Goal: Transaction & Acquisition: Obtain resource

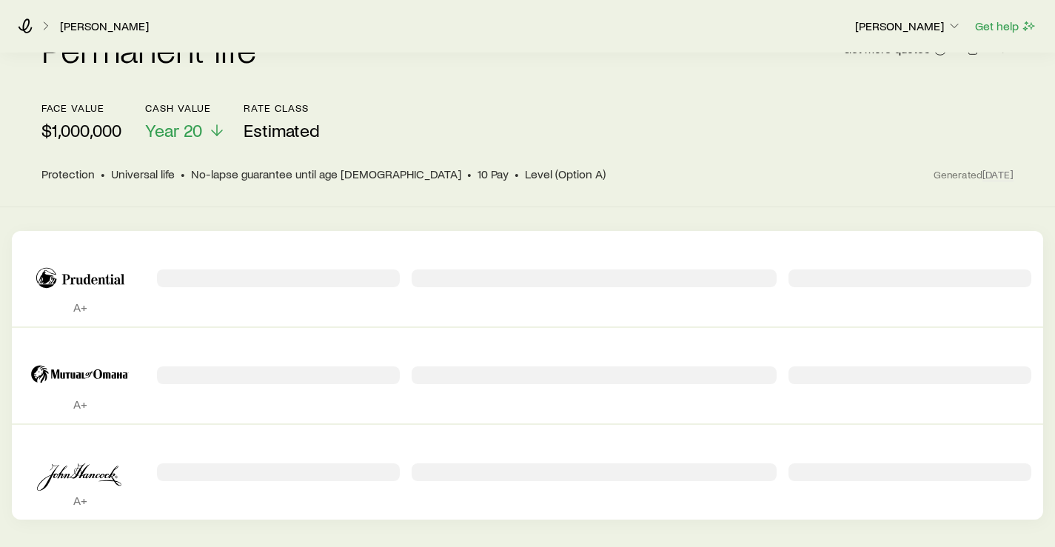
scroll to position [61, 0]
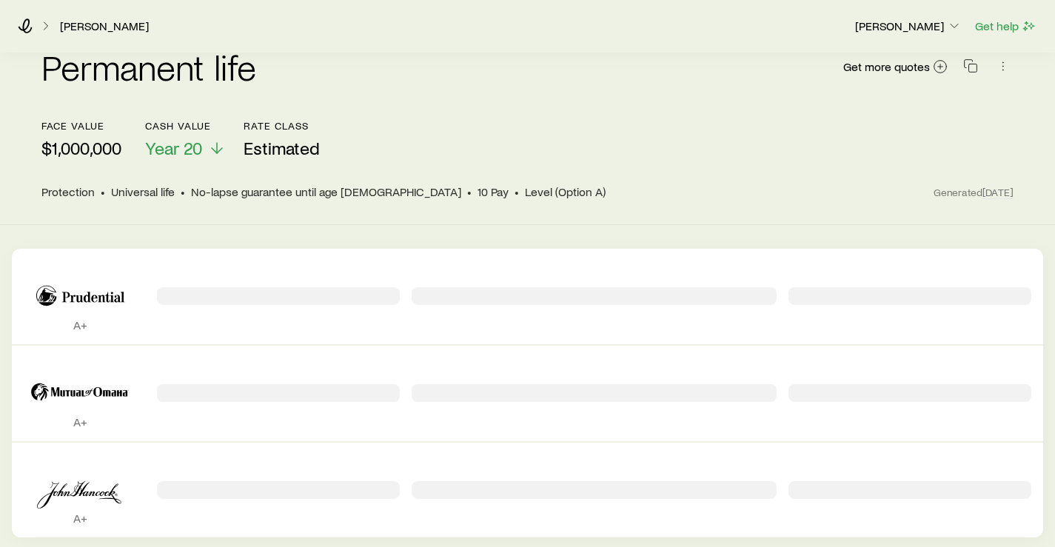
click at [244, 293] on div "Permanent quotes" at bounding box center [278, 296] width 243 height 18
click at [889, 66] on span "Get more quotes" at bounding box center [886, 67] width 87 height 12
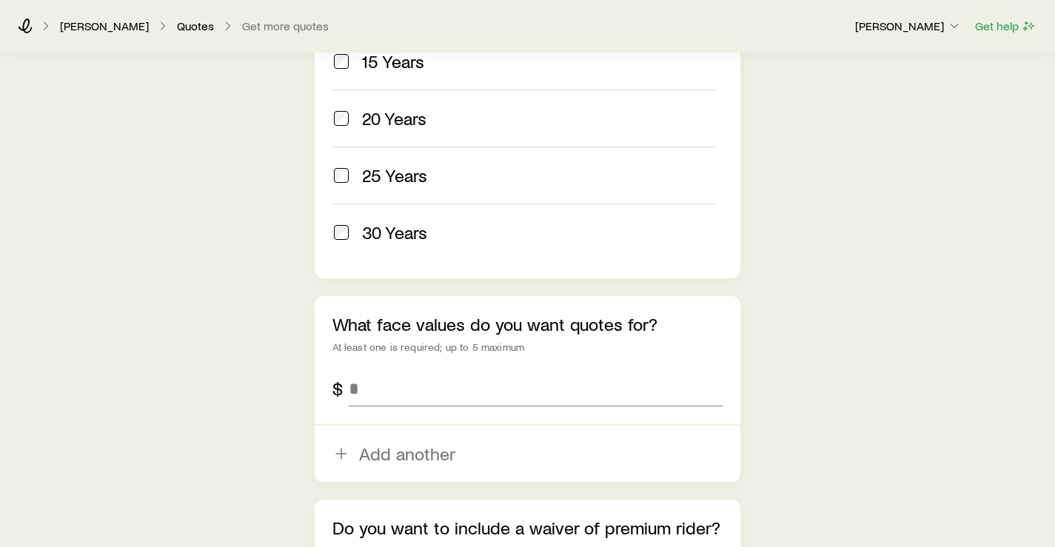
scroll to position [740, 0]
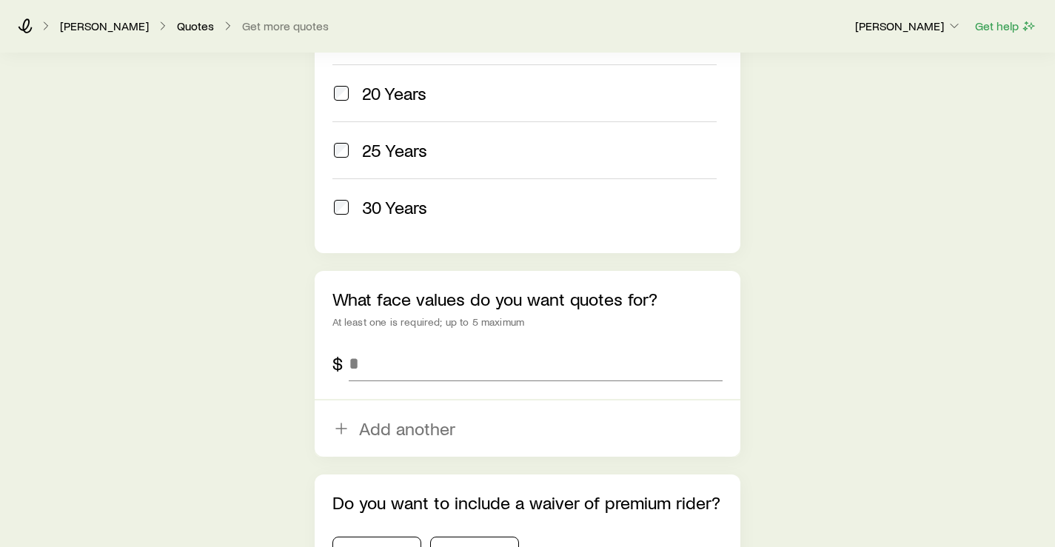
drag, startPoint x: 798, startPoint y: 56, endPoint x: 783, endPoint y: 61, distance: 15.7
click at [469, 363] on input "tel" at bounding box center [536, 364] width 375 height 36
type input "*********"
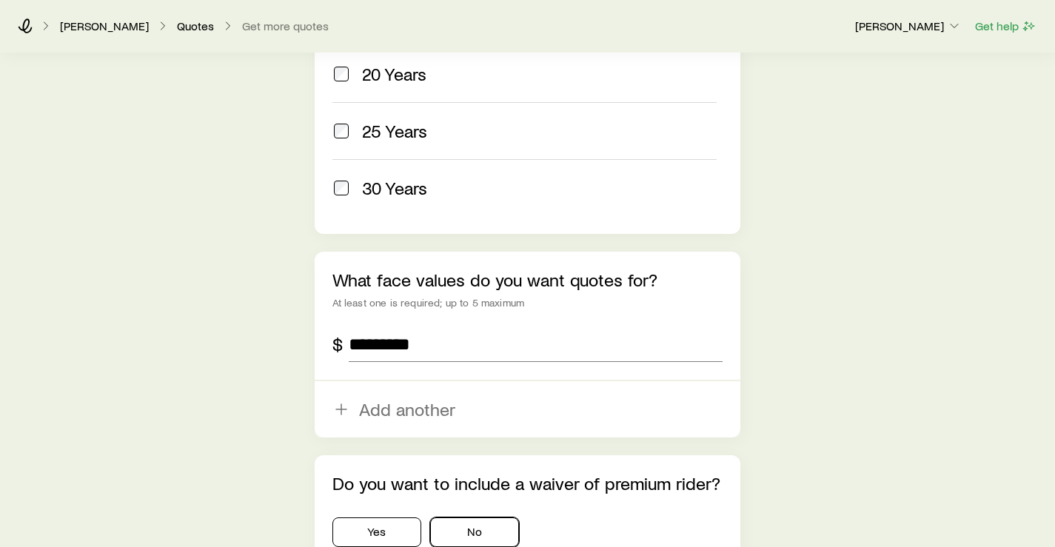
click at [477, 534] on button "No" at bounding box center [474, 532] width 89 height 30
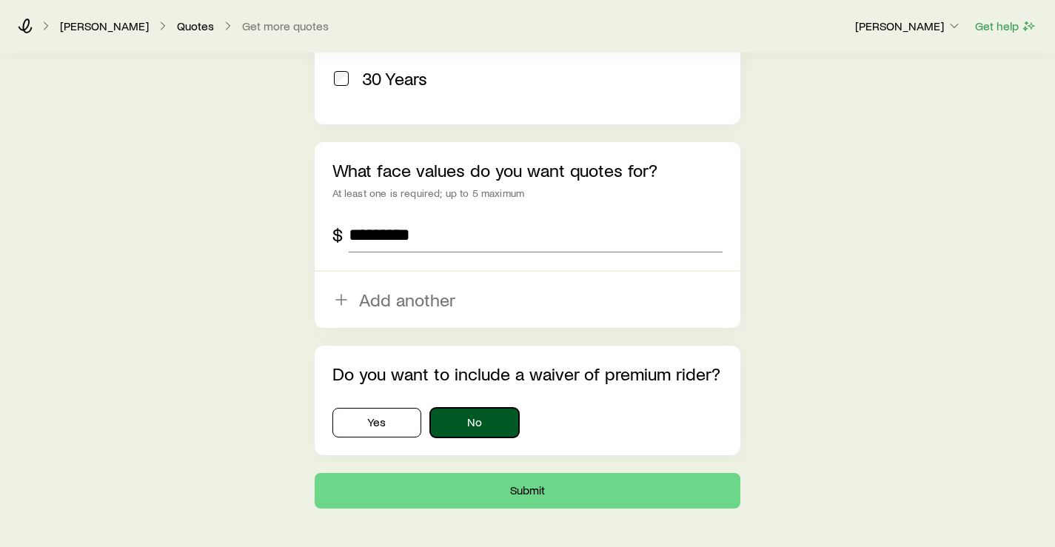
scroll to position [908, 0]
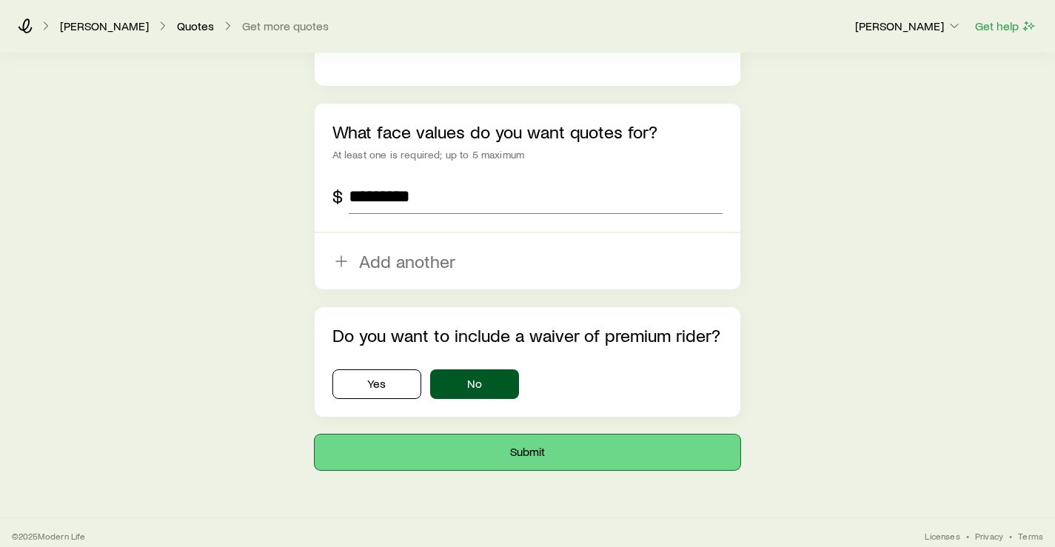
click at [509, 446] on button "Submit" at bounding box center [528, 453] width 426 height 36
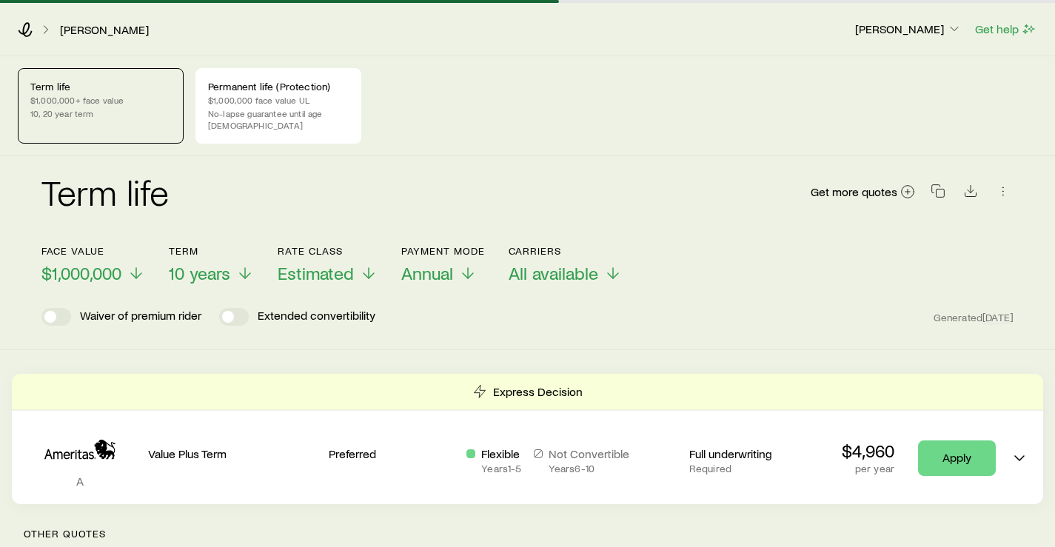
click at [86, 30] on link "[PERSON_NAME]" at bounding box center [104, 30] width 90 height 14
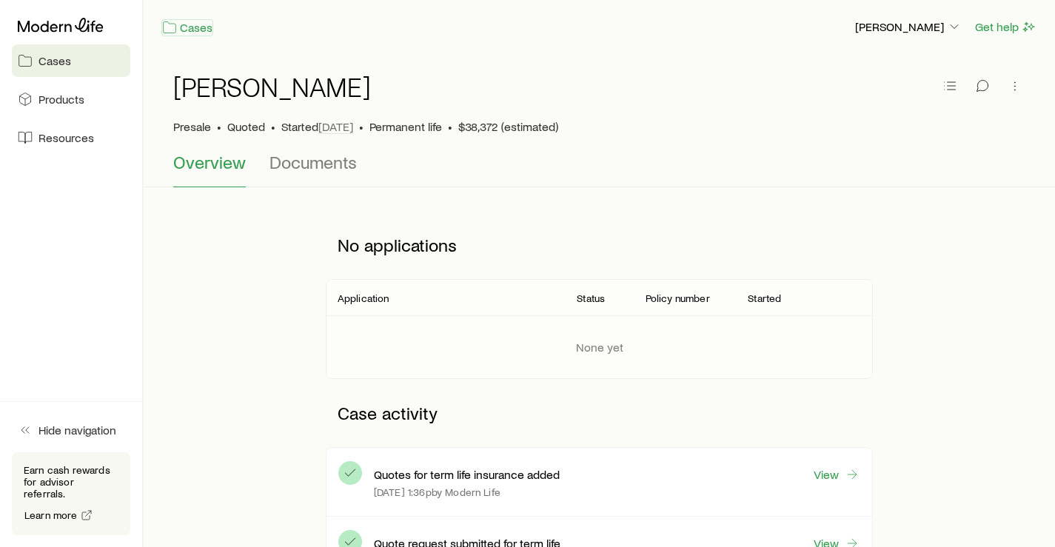
click at [175, 28] on icon at bounding box center [169, 27] width 15 height 15
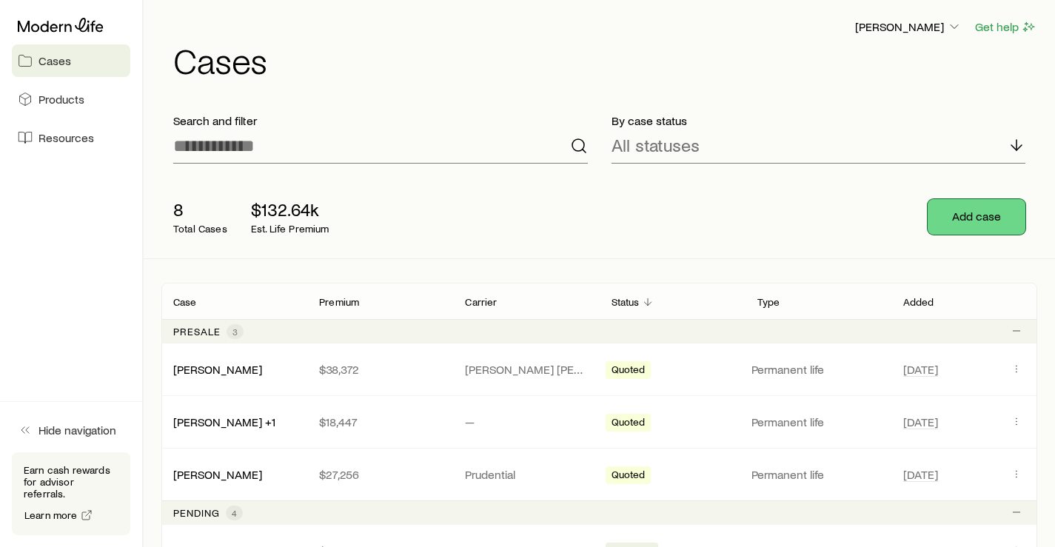
click at [982, 225] on button "Add case" at bounding box center [977, 217] width 98 height 36
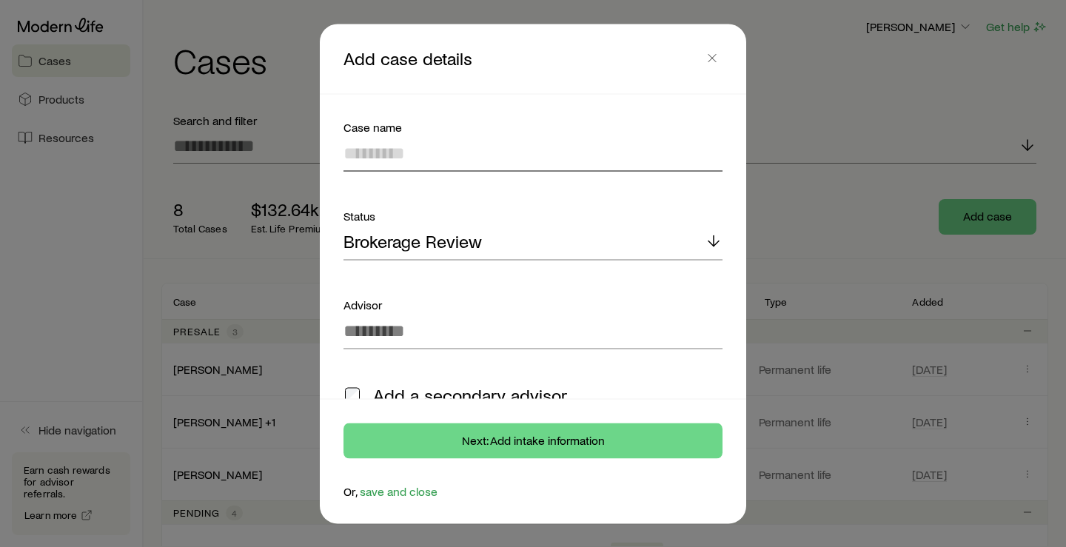
click at [441, 155] on input at bounding box center [532, 153] width 379 height 36
type input "**********"
click at [709, 46] on span "Close" at bounding box center [713, 39] width 33 height 18
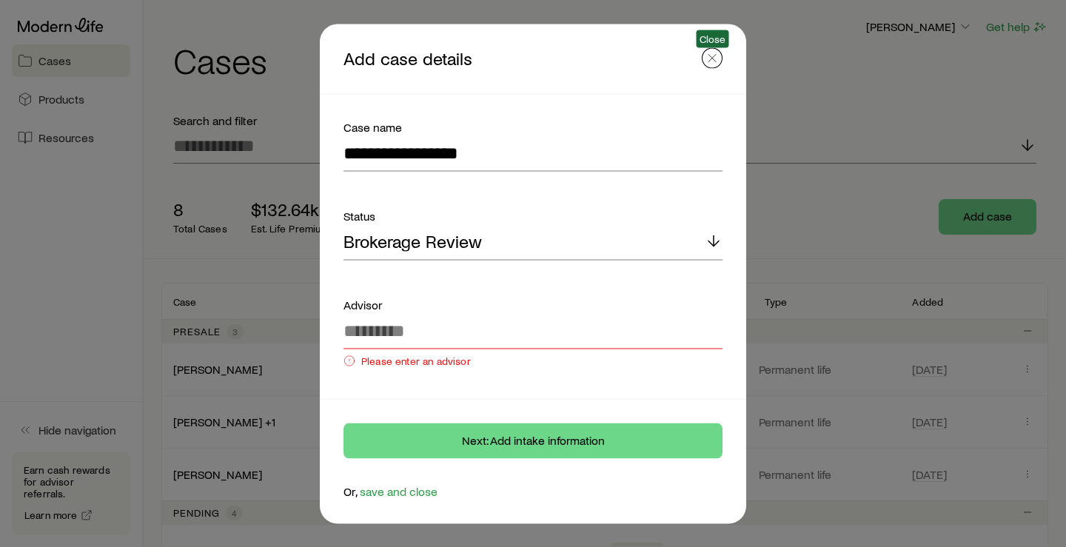
click at [710, 60] on line "button" at bounding box center [711, 57] width 7 height 7
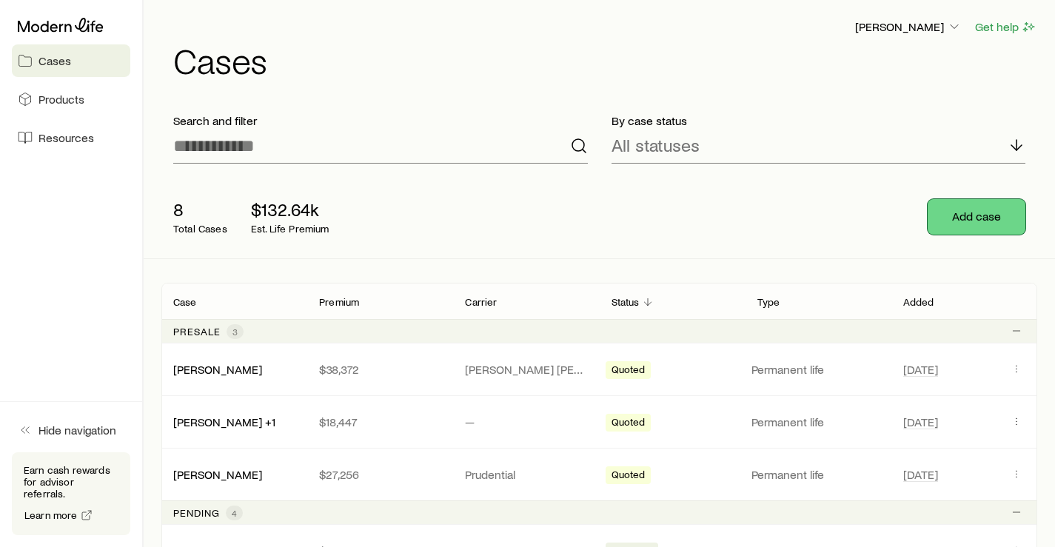
click at [956, 215] on button "Add case" at bounding box center [977, 217] width 98 height 36
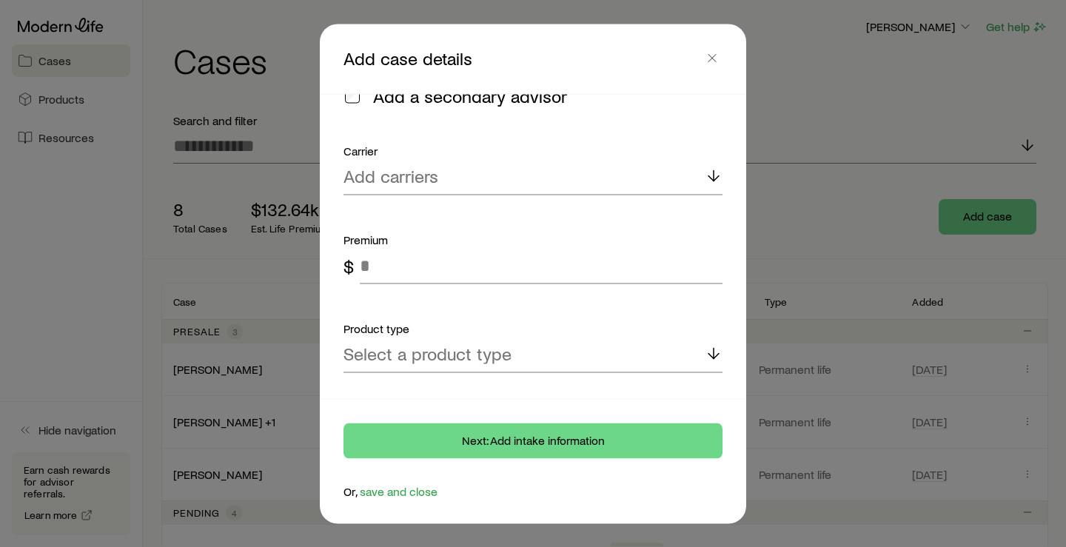
scroll to position [332, 0]
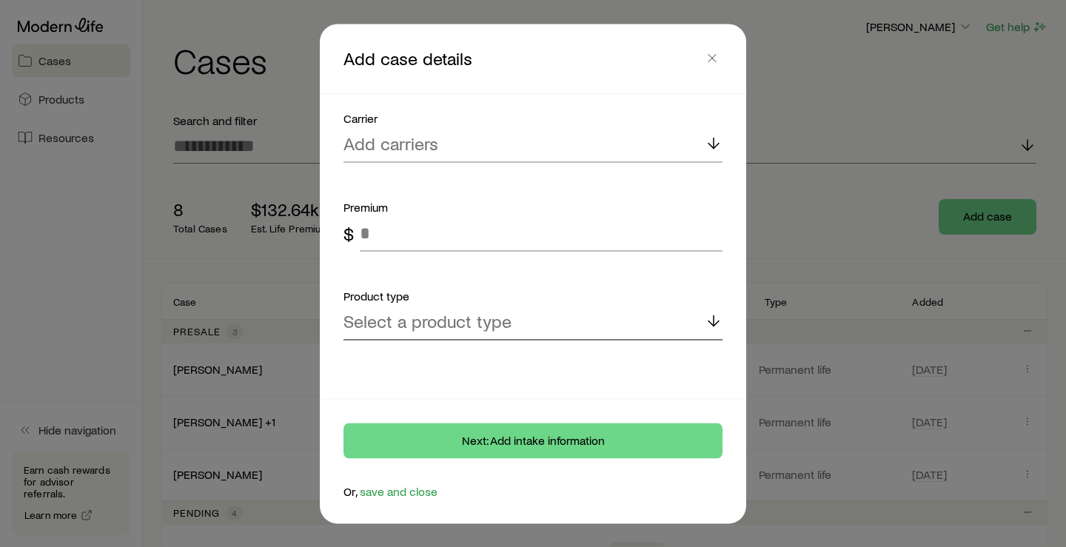
click at [705, 324] on icon at bounding box center [714, 321] width 18 height 18
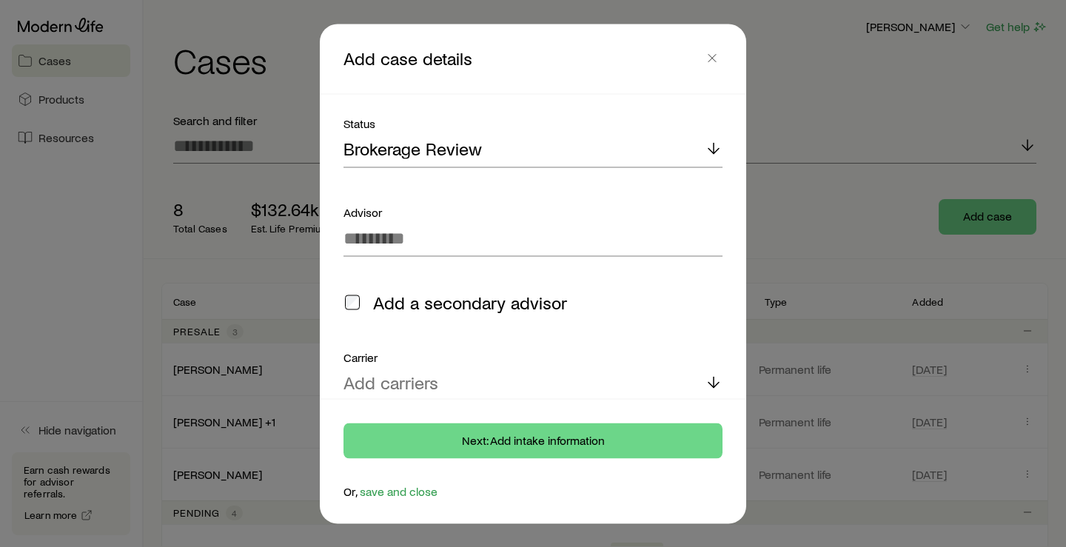
scroll to position [0, 0]
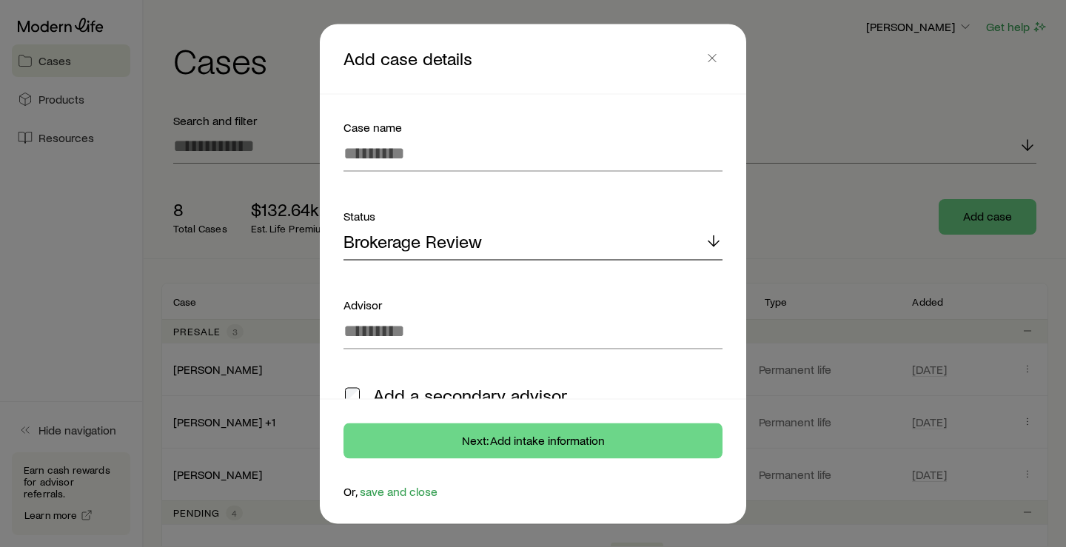
click at [709, 238] on icon at bounding box center [714, 241] width 18 height 18
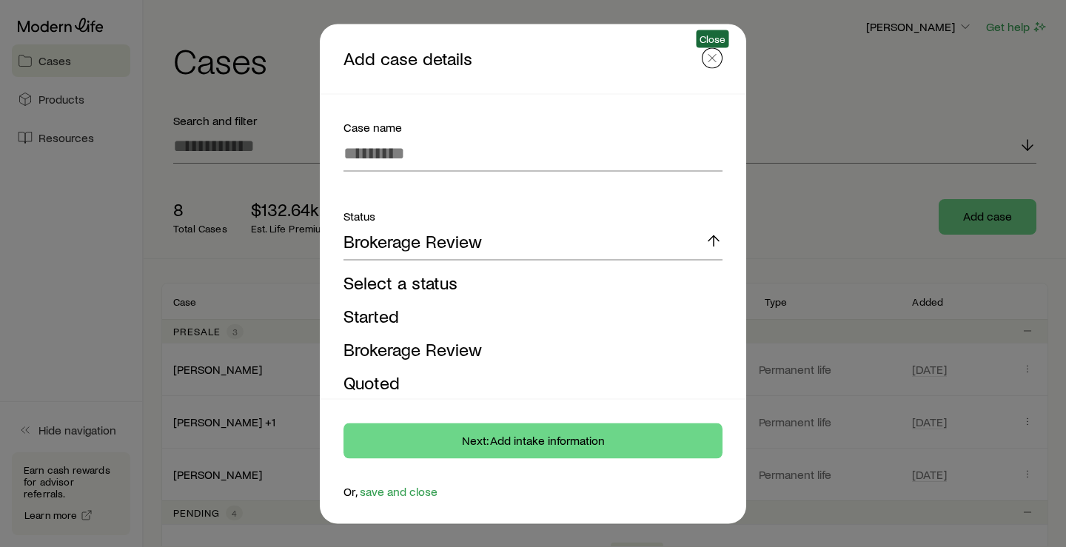
click at [710, 56] on line "button" at bounding box center [711, 57] width 7 height 7
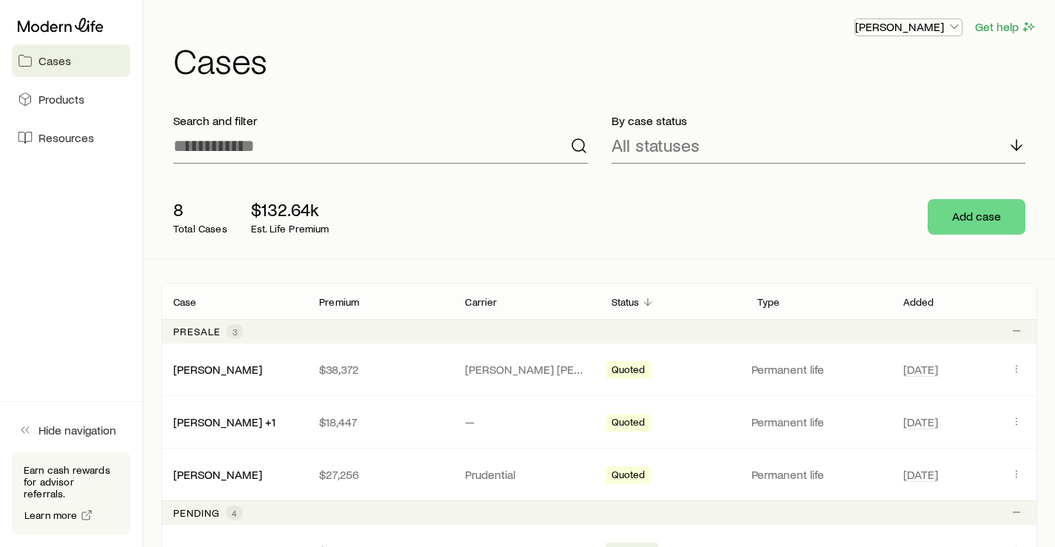
click at [941, 29] on p "[PERSON_NAME]" at bounding box center [908, 26] width 107 height 15
click at [64, 67] on span "Cases" at bounding box center [54, 60] width 33 height 15
click at [70, 93] on span "Products" at bounding box center [61, 99] width 46 height 15
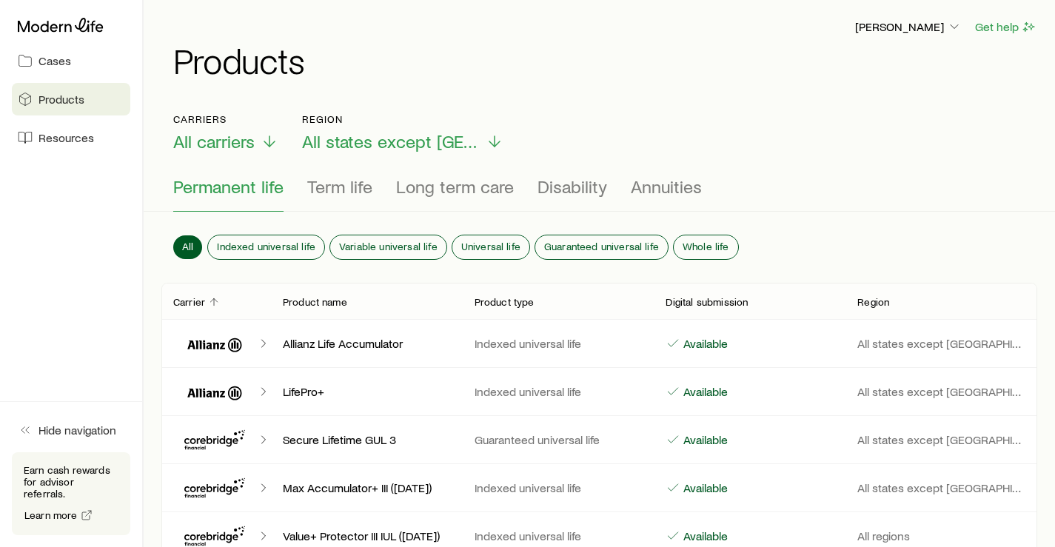
click at [44, 138] on span "Resources" at bounding box center [66, 137] width 56 height 15
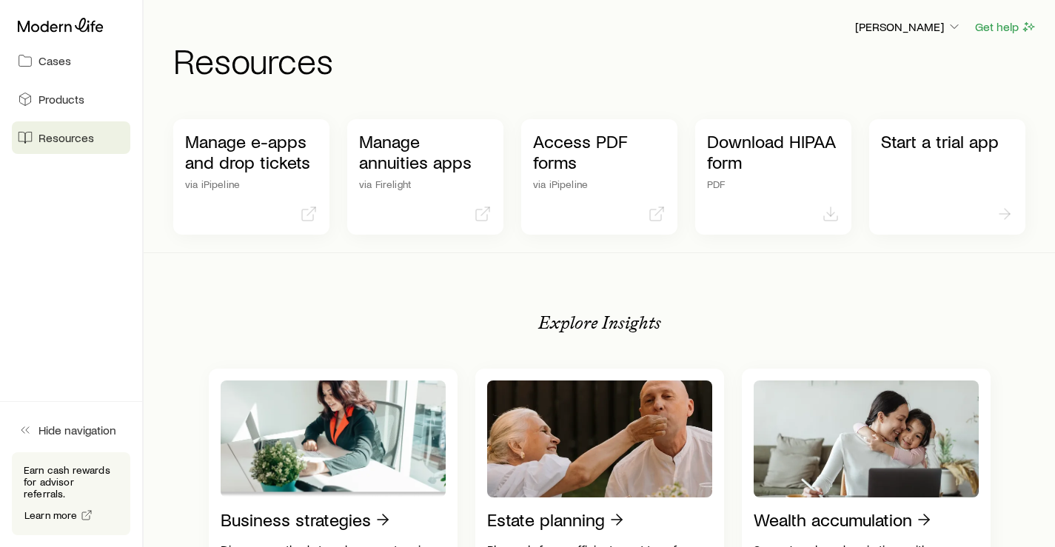
click at [44, 67] on span "Cases" at bounding box center [54, 60] width 33 height 15
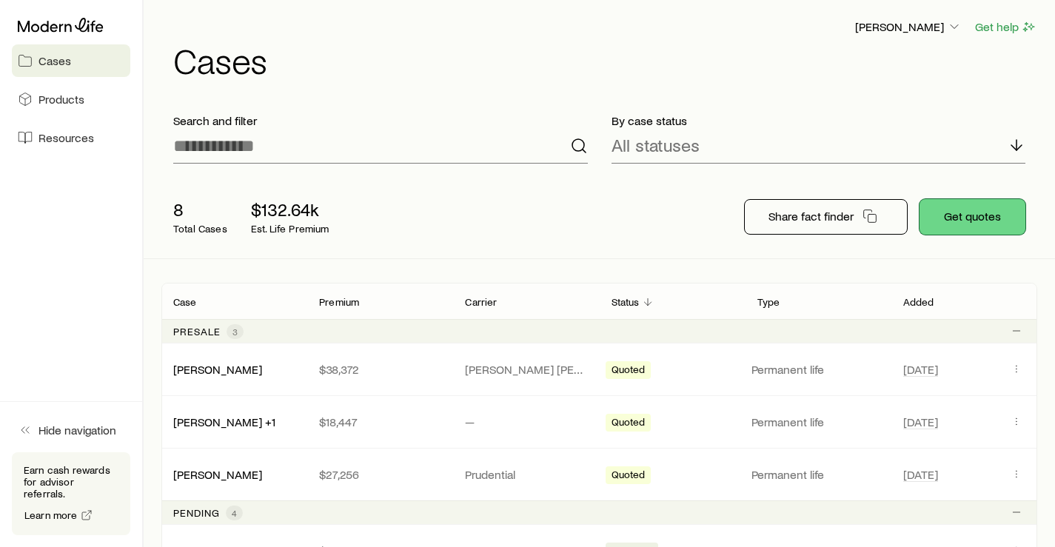
click at [949, 218] on button "Get quotes" at bounding box center [972, 217] width 106 height 36
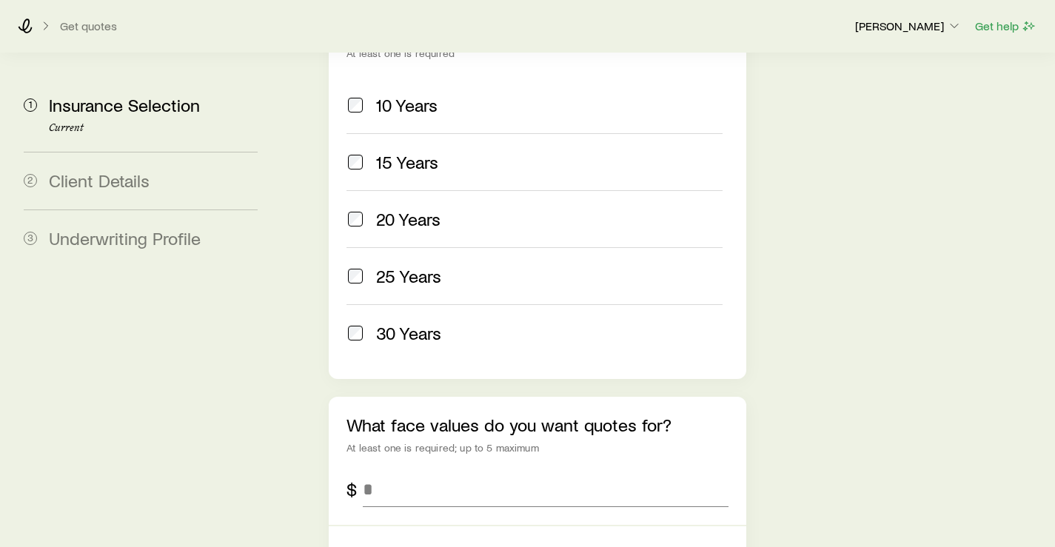
scroll to position [814, 0]
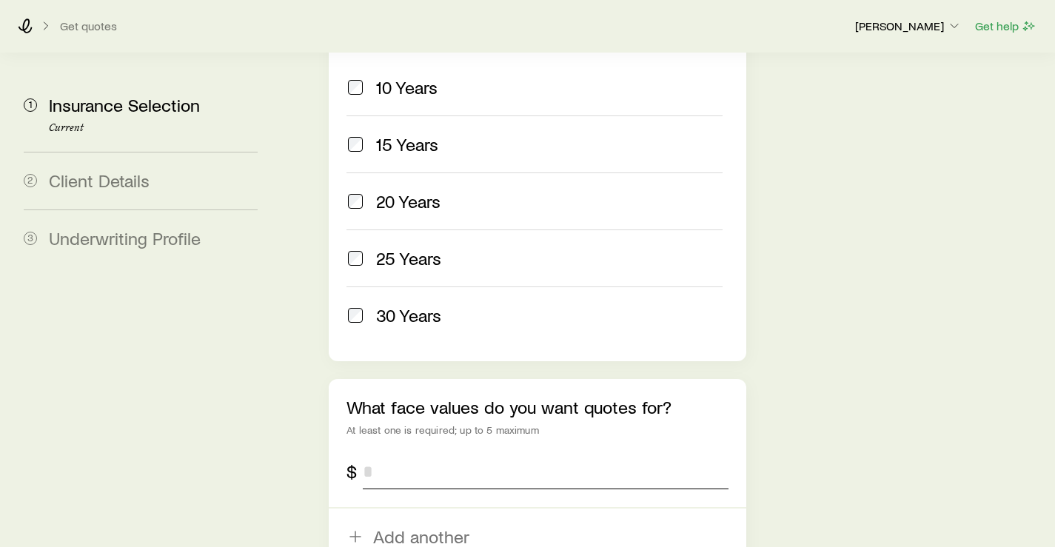
click at [375, 454] on input "tel" at bounding box center [545, 472] width 365 height 36
type input "*********"
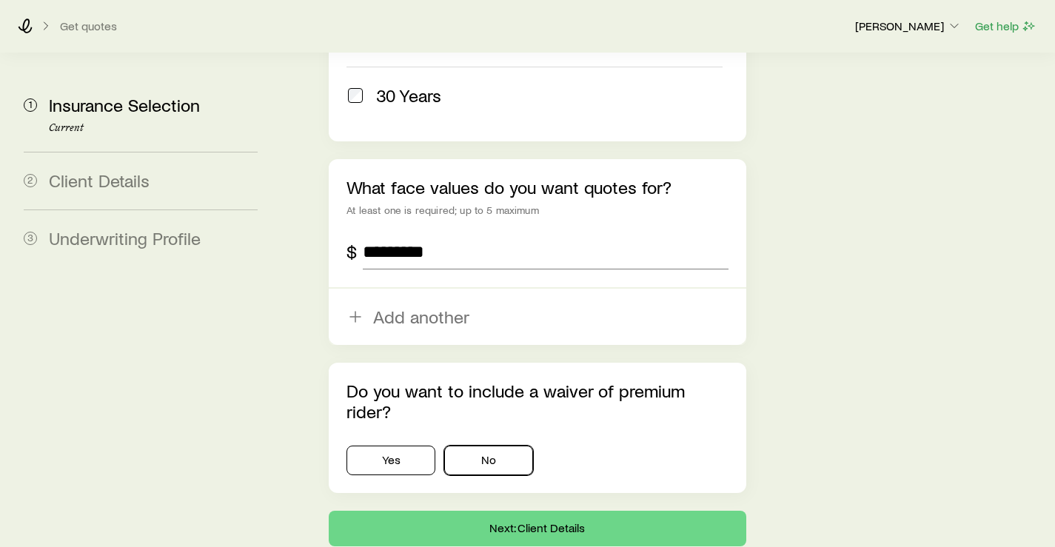
click at [475, 446] on button "No" at bounding box center [488, 461] width 89 height 30
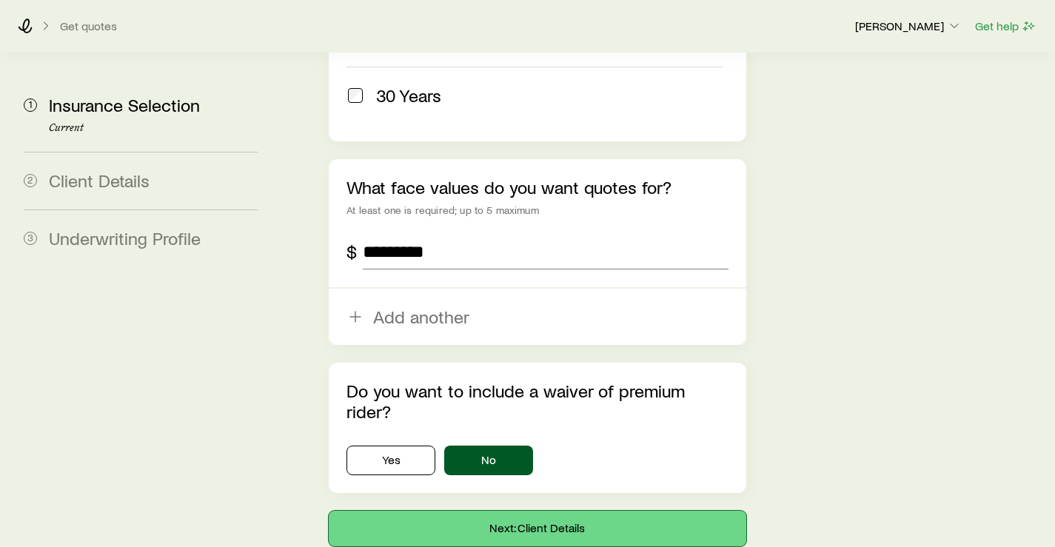
click at [487, 511] on button "Next: Client Details" at bounding box center [537, 529] width 417 height 36
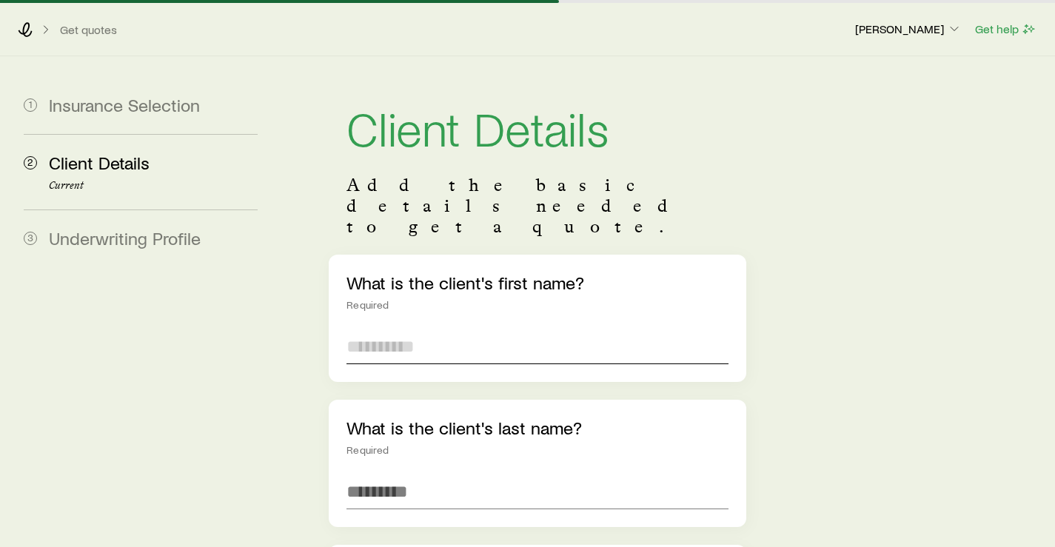
click at [414, 329] on input "text" at bounding box center [536, 347] width 381 height 36
type input "*******"
type input "******"
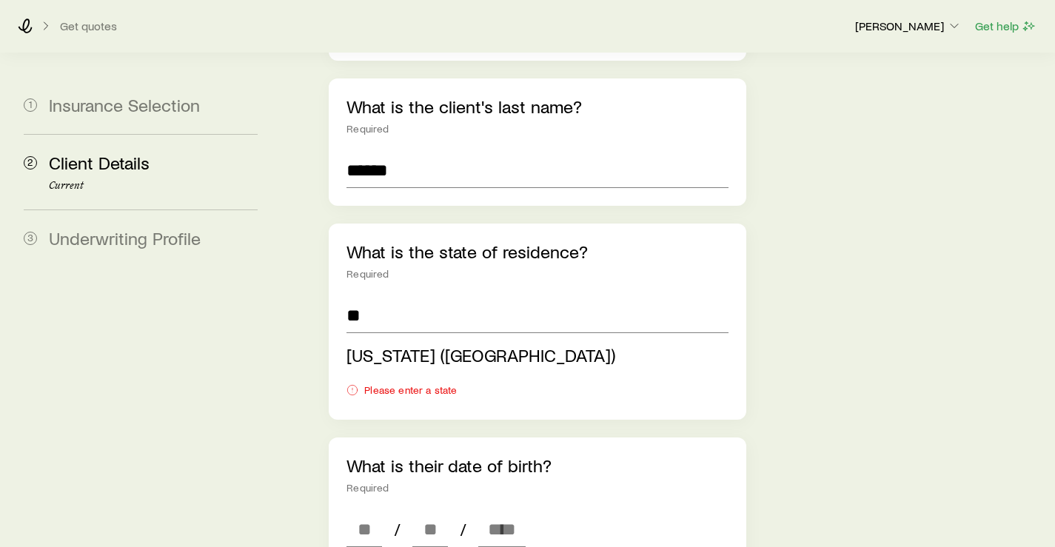
click at [412, 344] on span "[US_STATE] ([GEOGRAPHIC_DATA])" at bounding box center [480, 354] width 269 height 21
type input "**********"
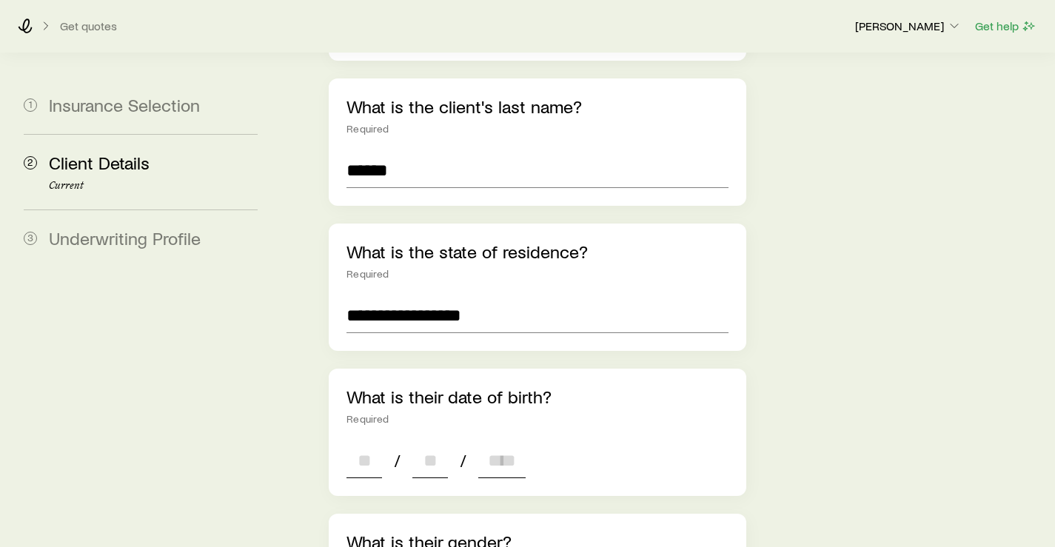
click at [369, 443] on input at bounding box center [364, 461] width 36 height 36
type input "**"
type input "****"
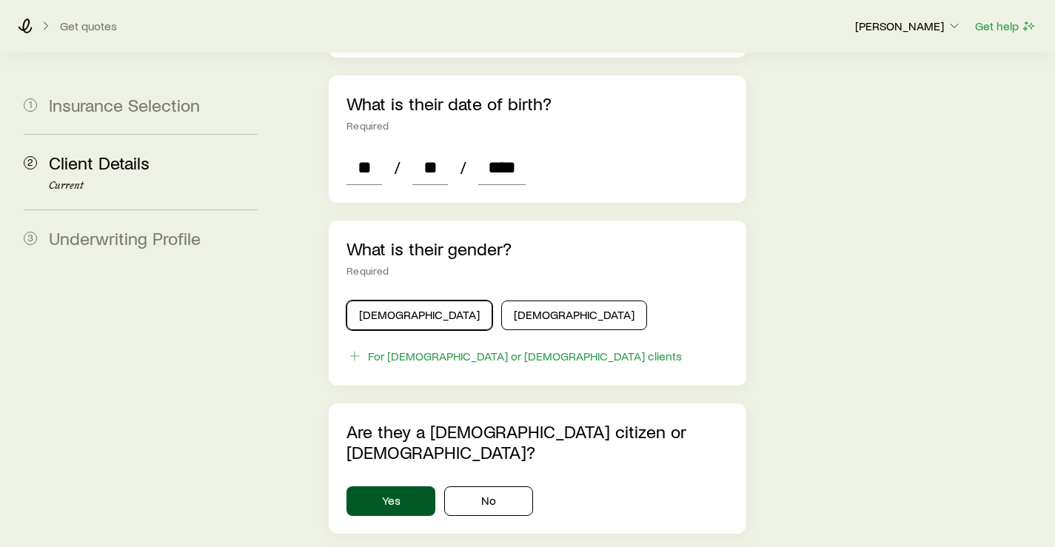
click at [346, 301] on button "[DEMOGRAPHIC_DATA]" at bounding box center [419, 316] width 146 height 30
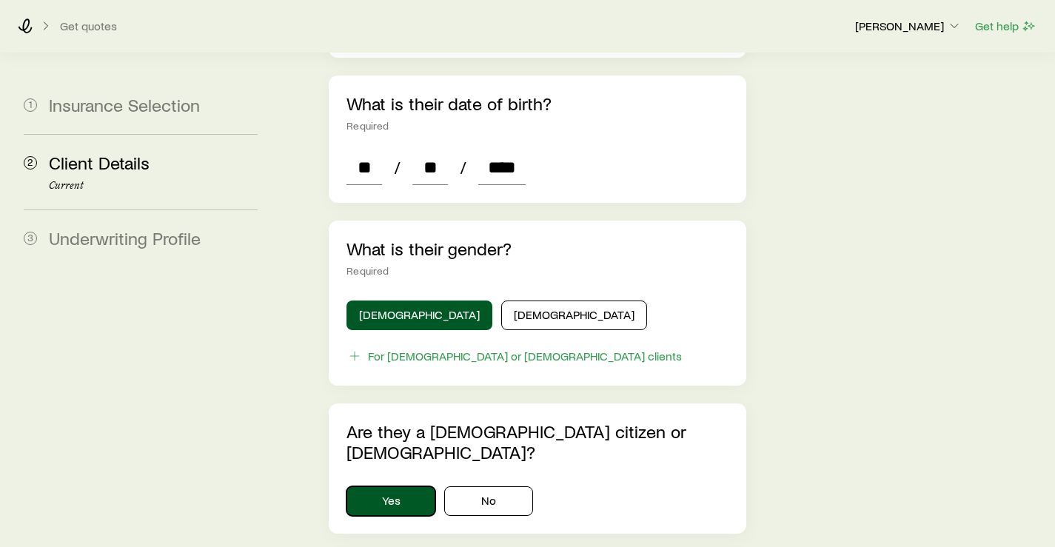
click at [380, 486] on button "Yes" at bounding box center [390, 501] width 89 height 30
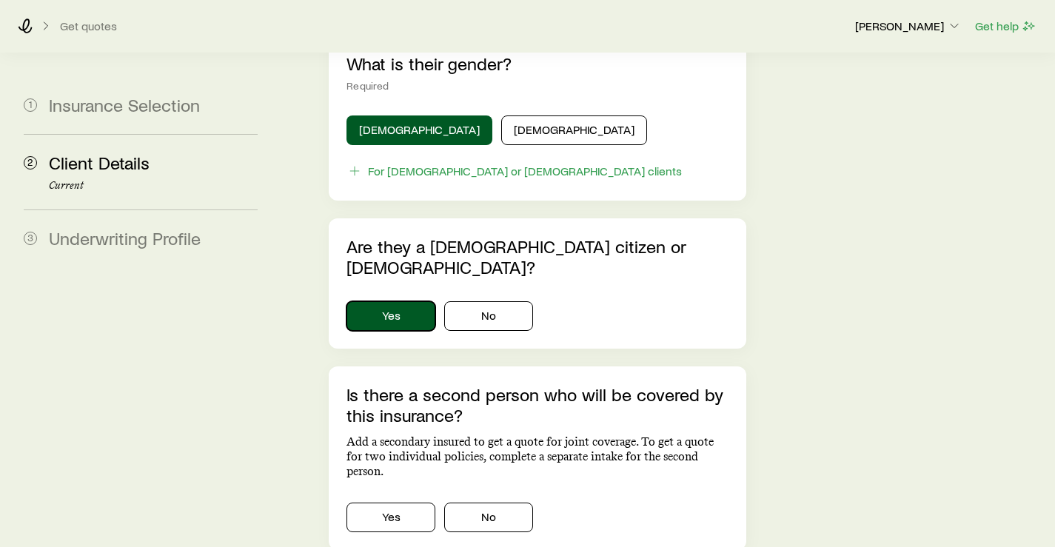
scroll to position [837, 0]
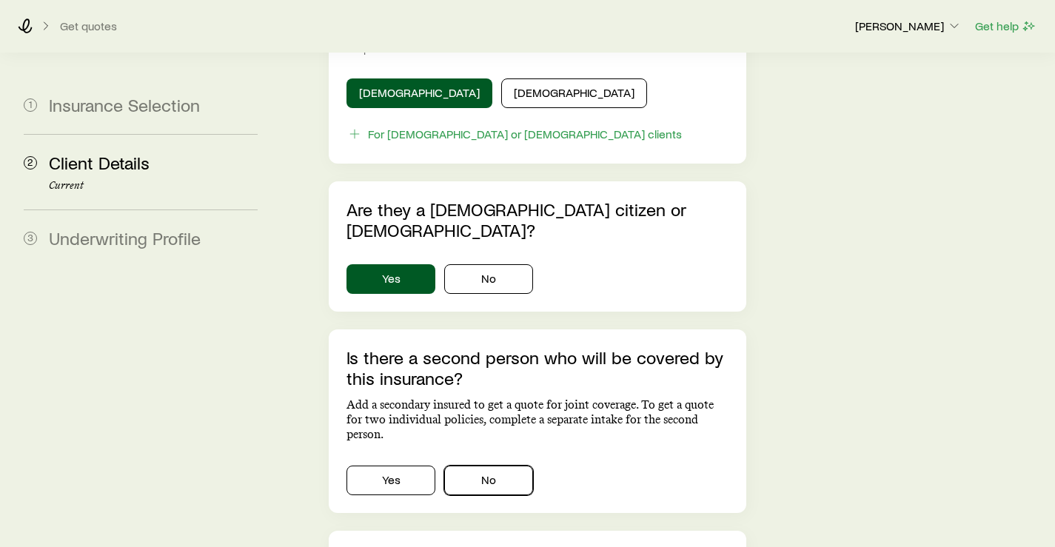
click at [506, 466] on button "No" at bounding box center [488, 481] width 89 height 30
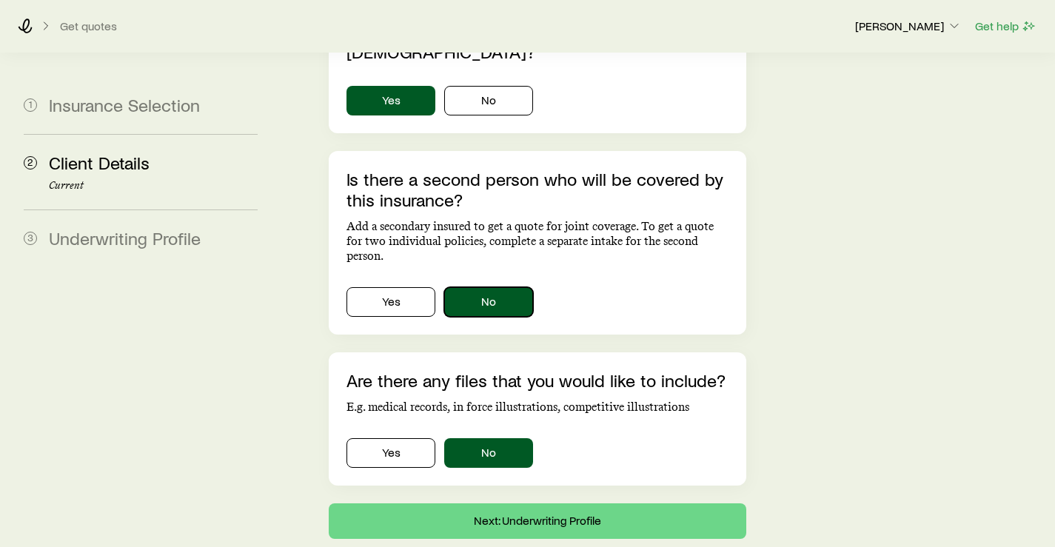
scroll to position [1028, 0]
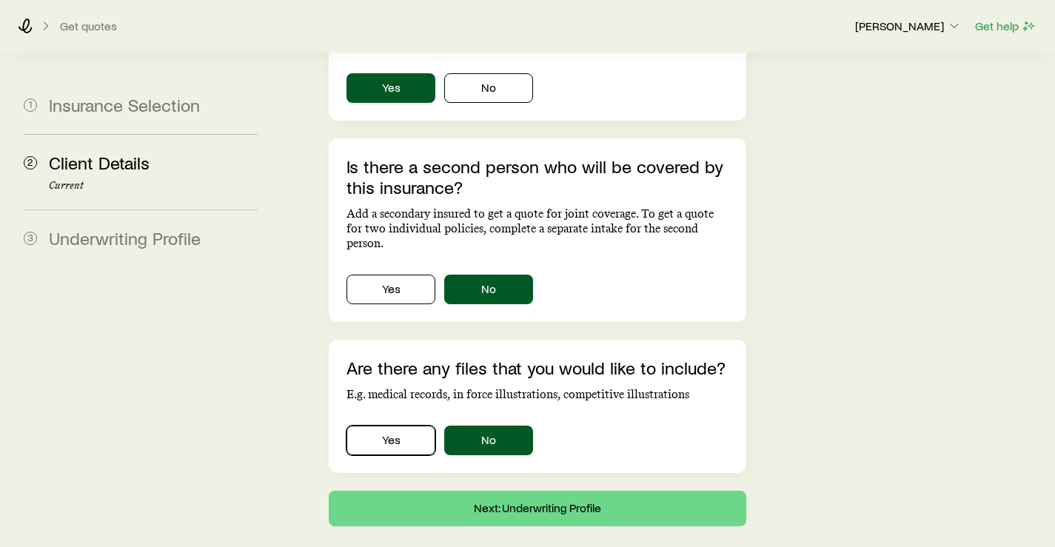
click at [408, 426] on button "Yes" at bounding box center [390, 441] width 89 height 30
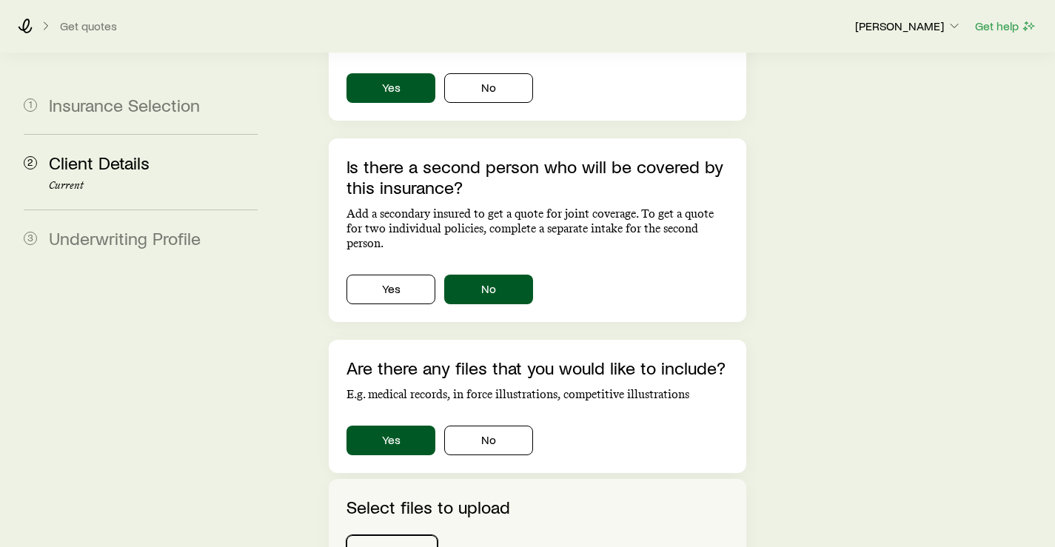
click at [405, 535] on button "Select a file..." at bounding box center [391, 553] width 91 height 36
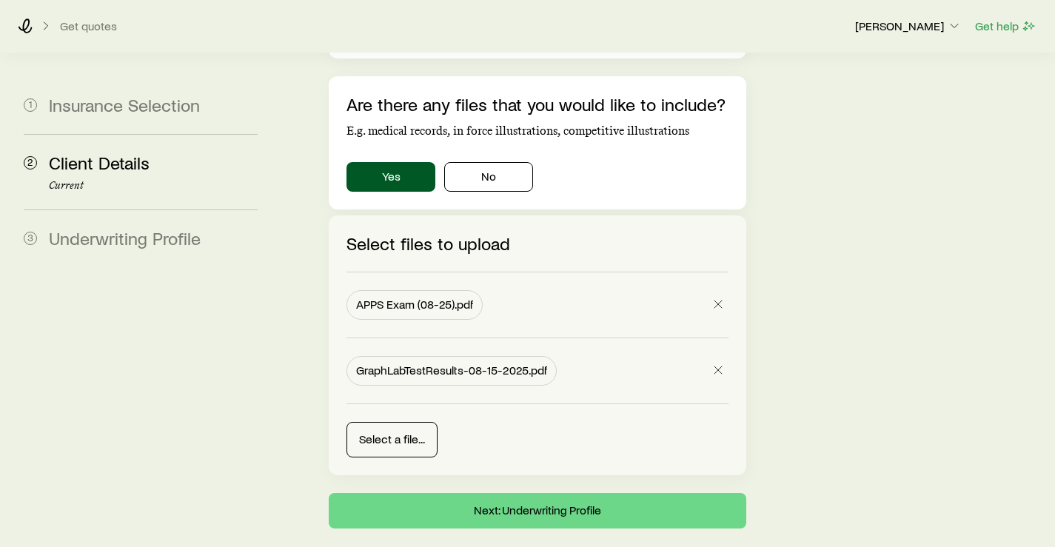
scroll to position [1293, 0]
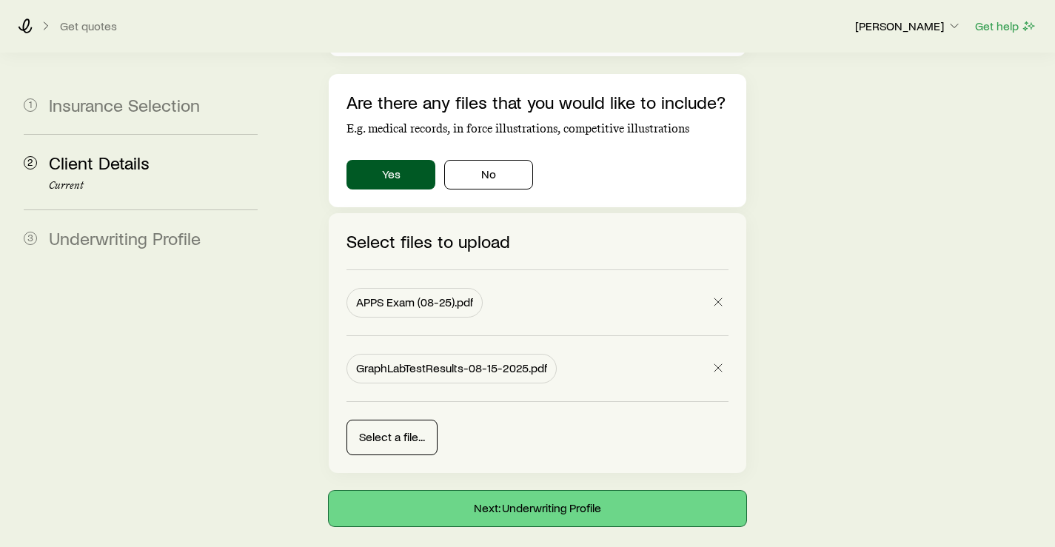
click at [530, 491] on button "Next: Underwriting Profile" at bounding box center [537, 509] width 417 height 36
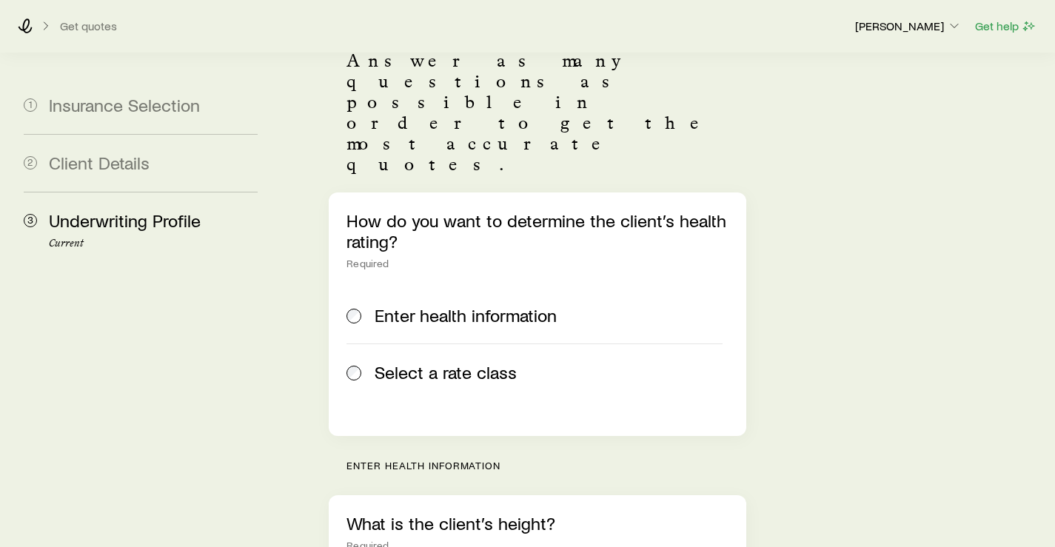
scroll to position [222, 0]
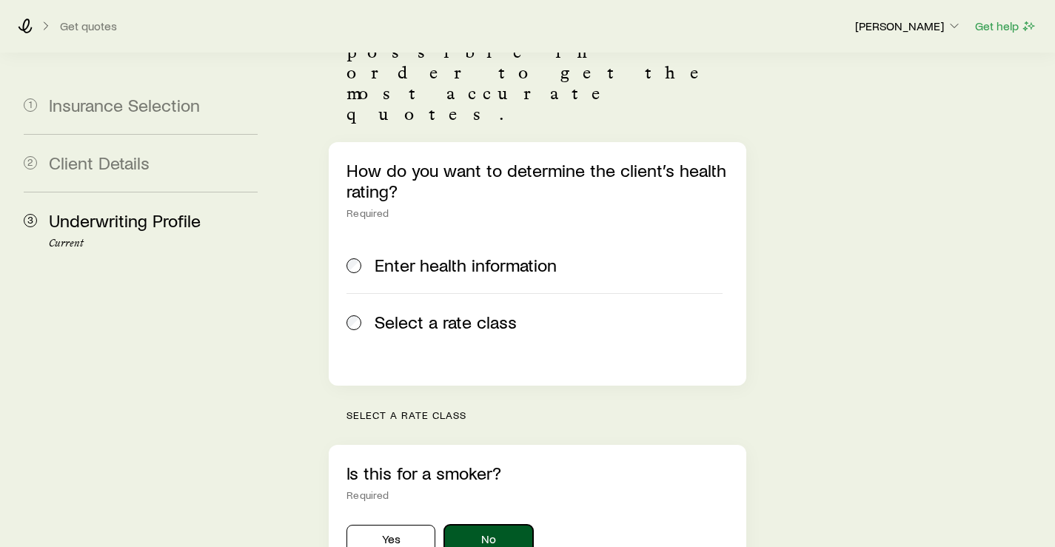
click at [491, 525] on button "No" at bounding box center [488, 540] width 89 height 30
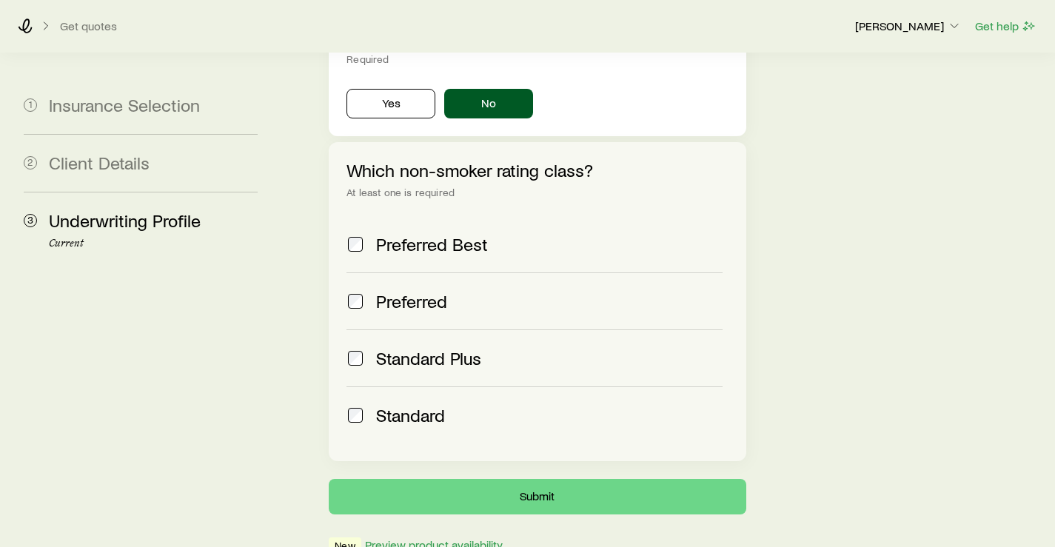
scroll to position [667, 0]
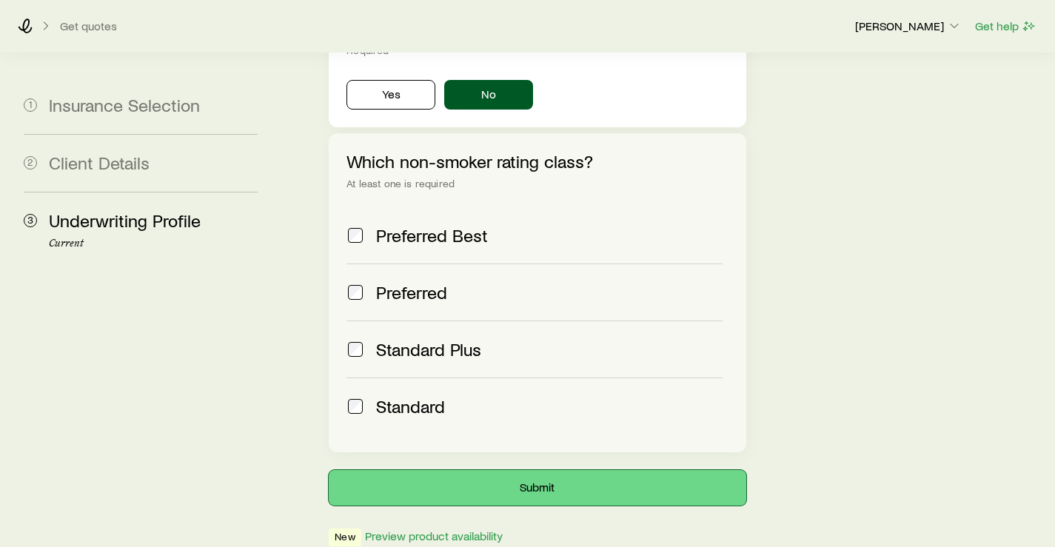
click at [525, 470] on button "Submit" at bounding box center [537, 488] width 417 height 36
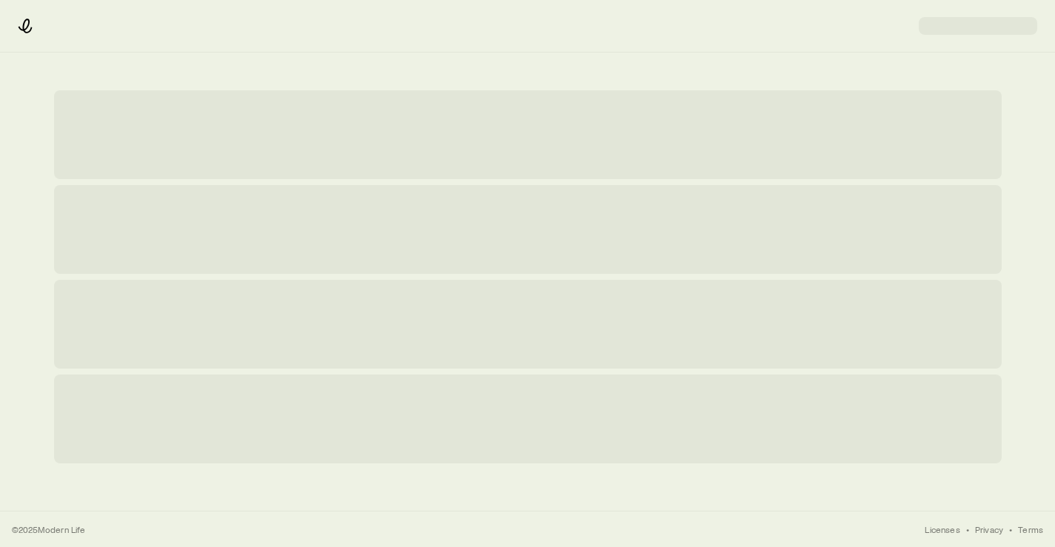
scroll to position [0, 0]
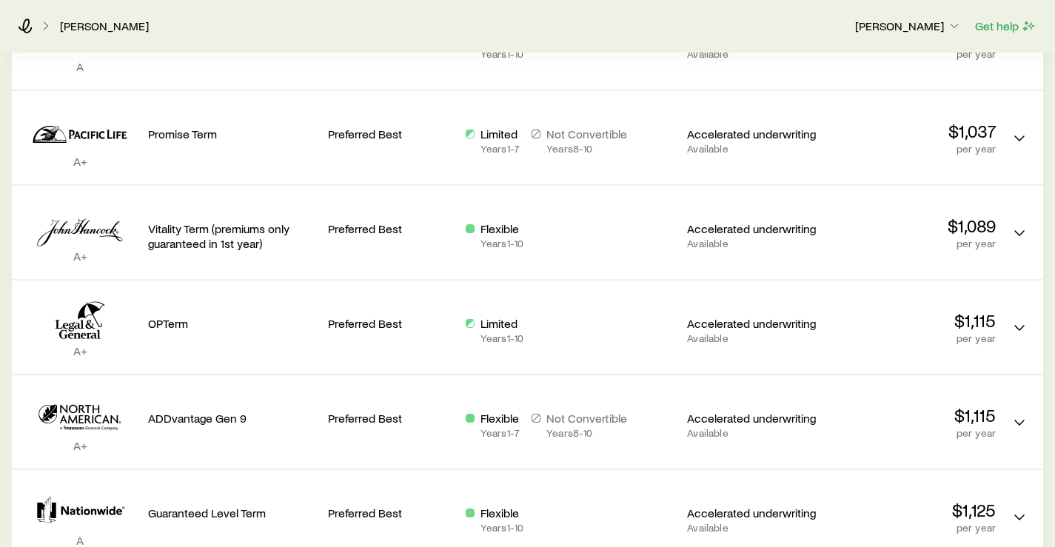
scroll to position [740, 0]
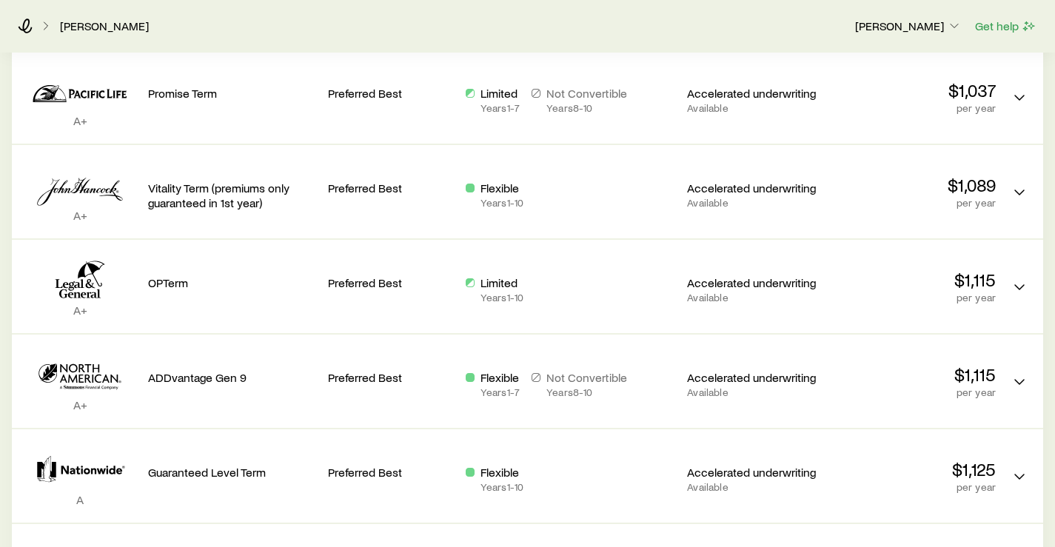
click at [623, 41] on div "[PERSON_NAME] [PERSON_NAME] Get help" at bounding box center [527, 25] width 1055 height 53
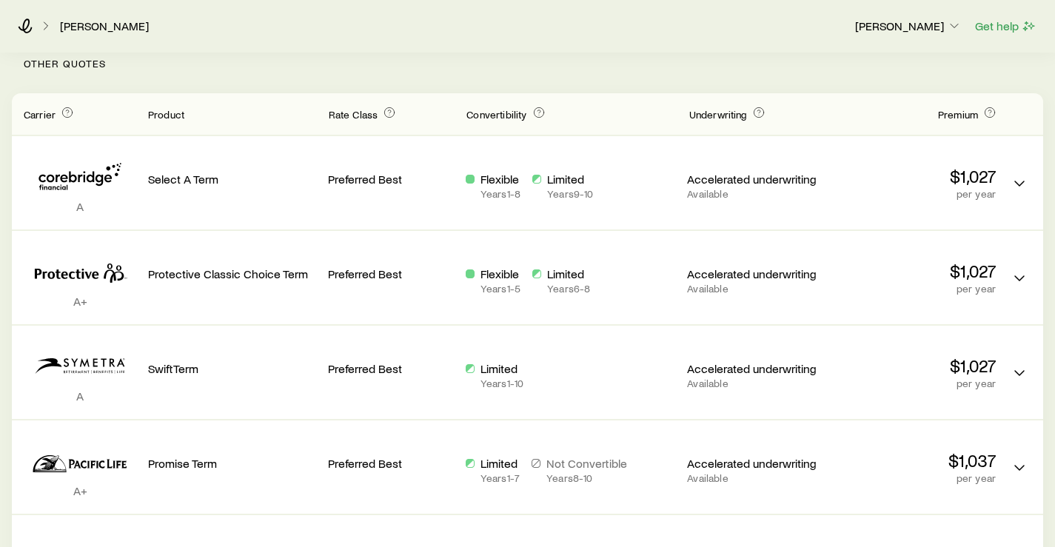
scroll to position [444, 0]
